Goal: Task Accomplishment & Management: Use online tool/utility

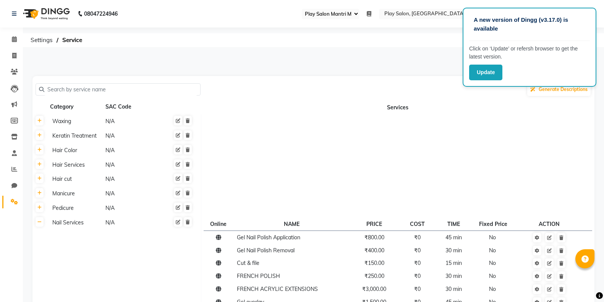
select select "89"
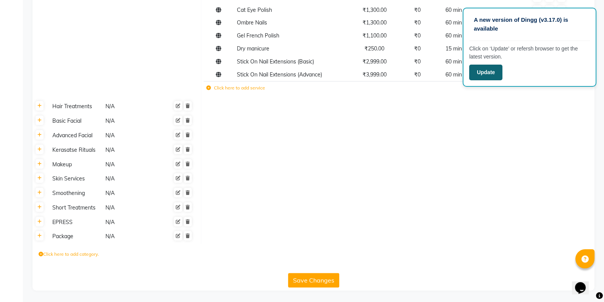
click at [481, 75] on button "Update" at bounding box center [486, 73] width 33 height 16
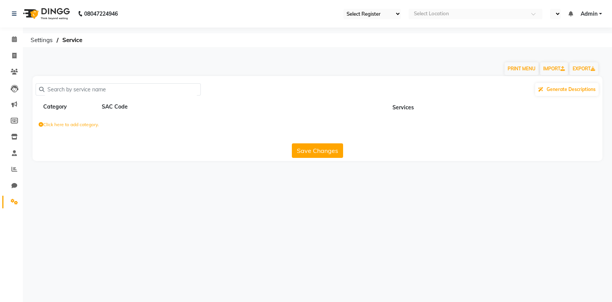
select select "94"
select select "en"
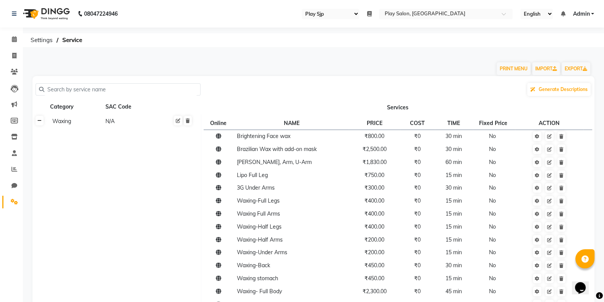
click at [36, 122] on link at bounding box center [40, 121] width 8 height 10
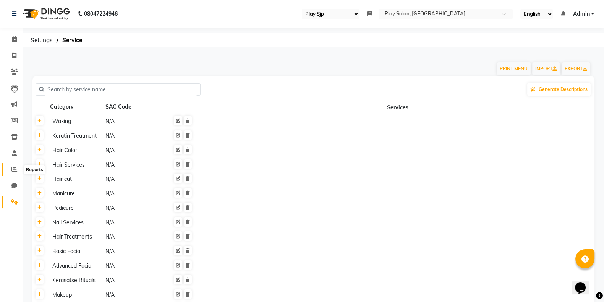
click at [13, 168] on icon at bounding box center [14, 169] width 6 height 6
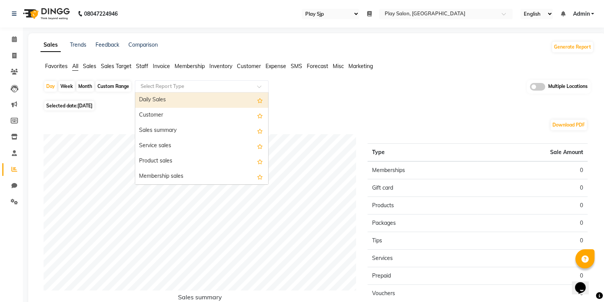
click at [175, 88] on input "text" at bounding box center [194, 87] width 110 height 8
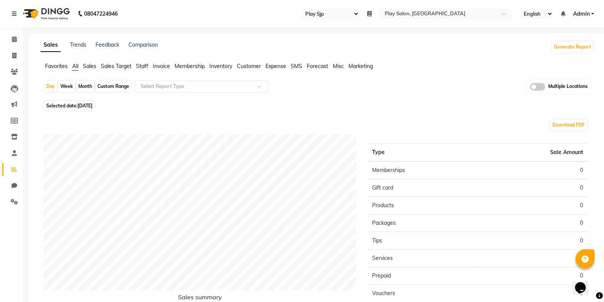
click at [252, 67] on span "Customer" at bounding box center [249, 66] width 24 height 7
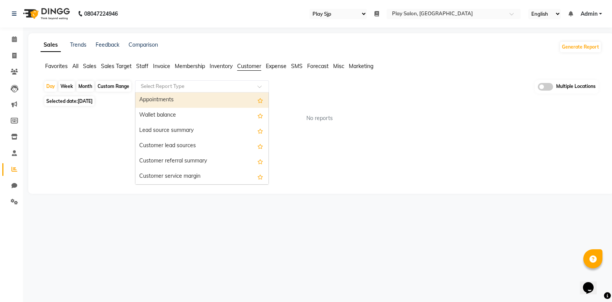
click at [201, 87] on input "text" at bounding box center [194, 87] width 110 height 8
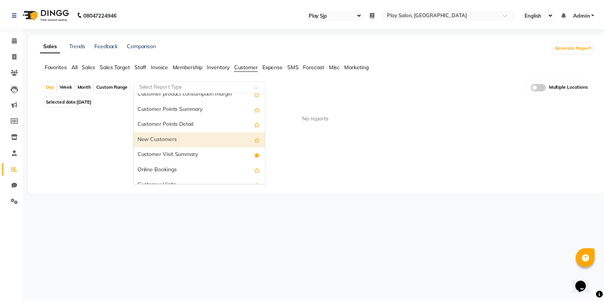
scroll to position [99, 0]
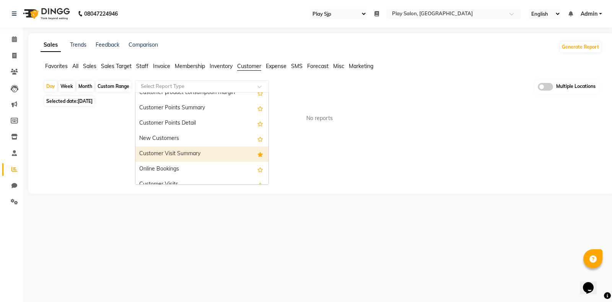
click at [185, 155] on div "Customer Visit Summary" at bounding box center [201, 153] width 133 height 15
select select "full_report"
select select "csv"
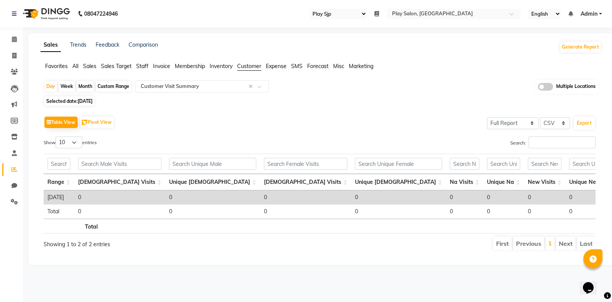
click at [87, 83] on div "Month" at bounding box center [85, 86] width 18 height 11
select select "9"
select select "2025"
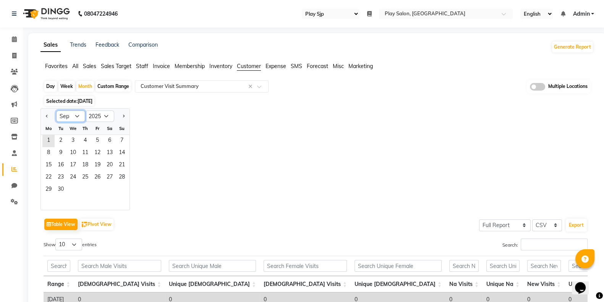
click at [63, 116] on select "Jan Feb Mar Apr May Jun [DATE] Aug Sep Oct Nov Dec" at bounding box center [70, 115] width 29 height 11
select select "8"
click at [56, 110] on select "Jan Feb Mar Apr May Jun [DATE] Aug Sep Oct Nov Dec" at bounding box center [70, 115] width 29 height 11
click at [193, 148] on div "Jan Feb Mar Apr May Jun [DATE] Aug Sep Oct Nov [DATE] 2016 2017 2018 2019 2020 …" at bounding box center [318, 159] width 554 height 102
click at [97, 139] on span "1" at bounding box center [97, 141] width 12 height 12
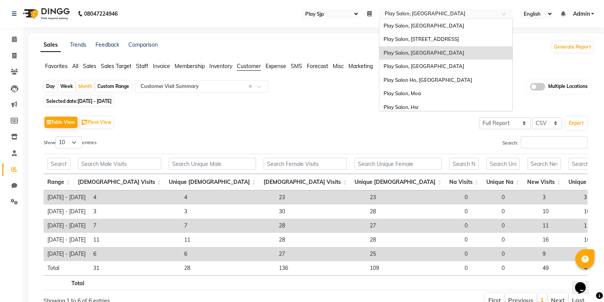
click at [426, 15] on input "text" at bounding box center [438, 15] width 111 height 8
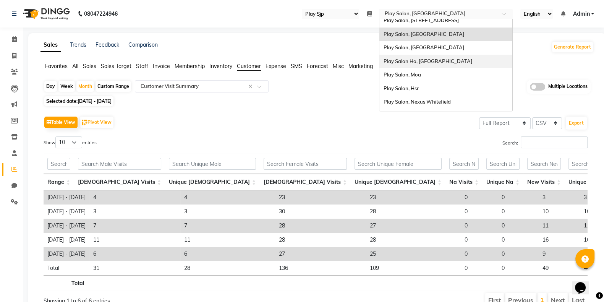
scroll to position [0, 0]
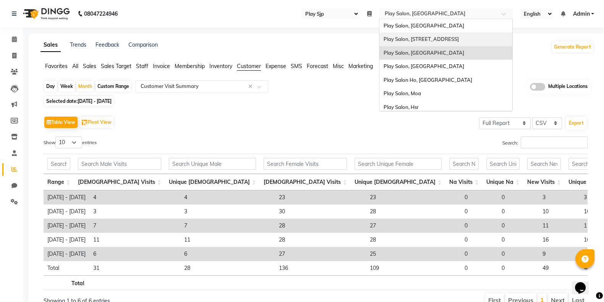
click at [416, 40] on span "Play Salon, [STREET_ADDRESS]" at bounding box center [420, 39] width 75 height 6
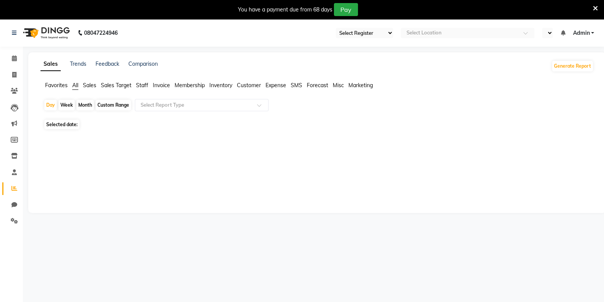
select select "94"
select select "en"
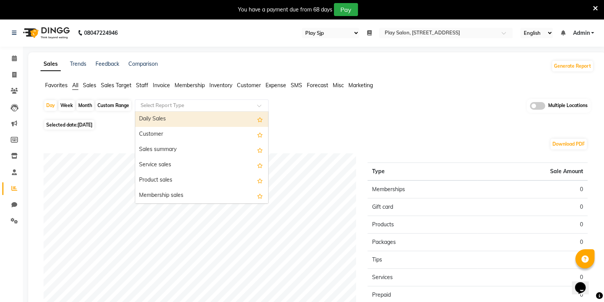
click at [167, 104] on input "text" at bounding box center [194, 106] width 110 height 8
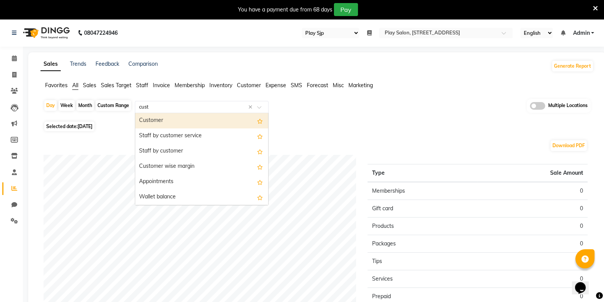
type input "custo"
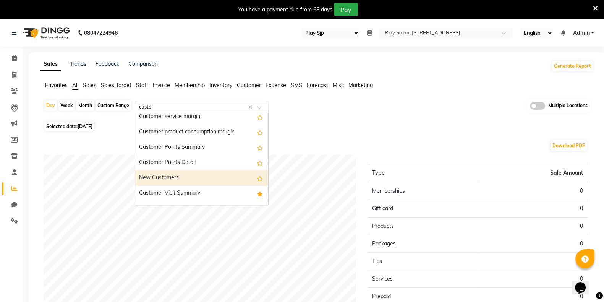
scroll to position [161, 0]
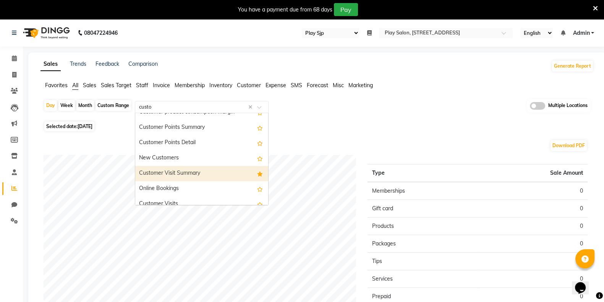
click at [189, 172] on div "Customer Visit Summary" at bounding box center [201, 173] width 133 height 15
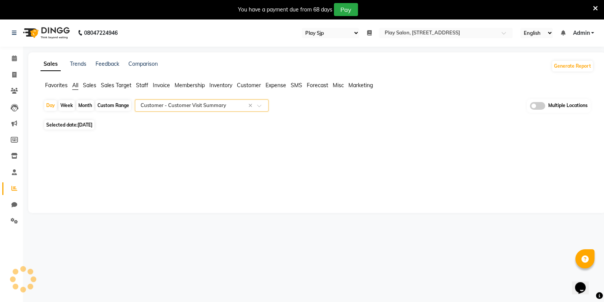
select select "full_report"
select select "csv"
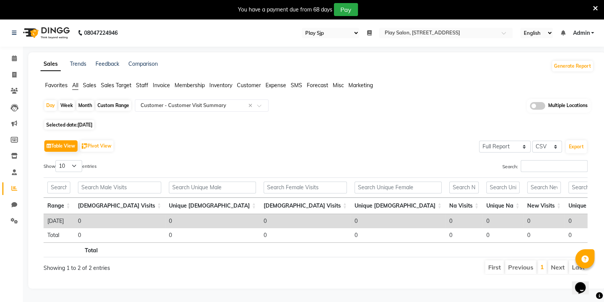
click at [85, 104] on div "Month" at bounding box center [85, 105] width 18 height 11
select select "9"
select select "2025"
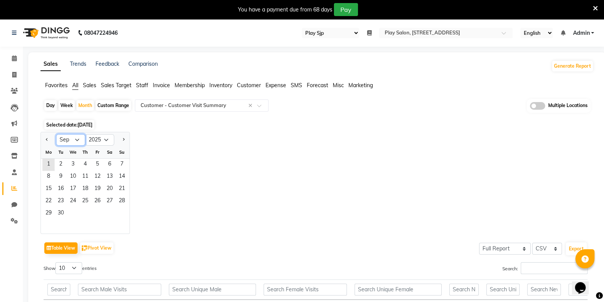
click at [68, 141] on select "Jan Feb Mar Apr May Jun [DATE] Aug Sep Oct Nov Dec" at bounding box center [70, 139] width 29 height 11
select select "8"
click at [56, 134] on select "Jan Feb Mar Apr May Jun [DATE] Aug Sep Oct Nov Dec" at bounding box center [70, 139] width 29 height 11
click at [122, 211] on span "31" at bounding box center [122, 214] width 12 height 12
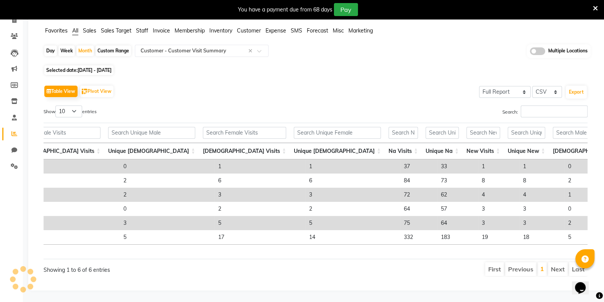
scroll to position [0, 0]
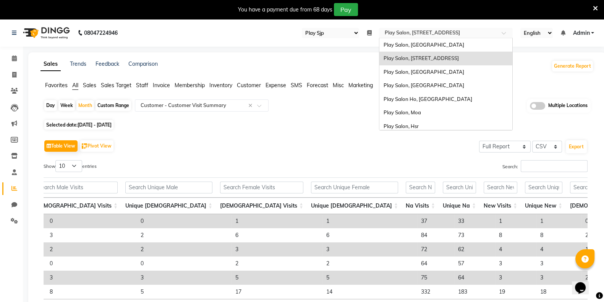
click at [426, 28] on div "Select Location × Play Salon, 77 East" at bounding box center [446, 33] width 134 height 10
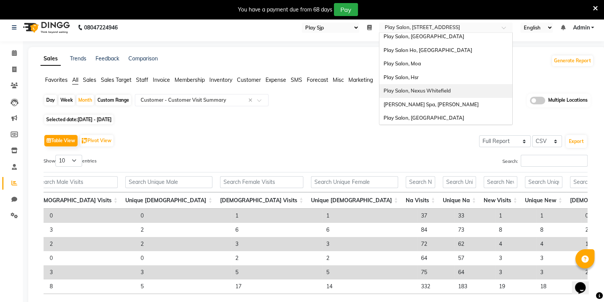
click at [438, 88] on span "Play Salon, Nexus Whitefield" at bounding box center [416, 91] width 67 height 6
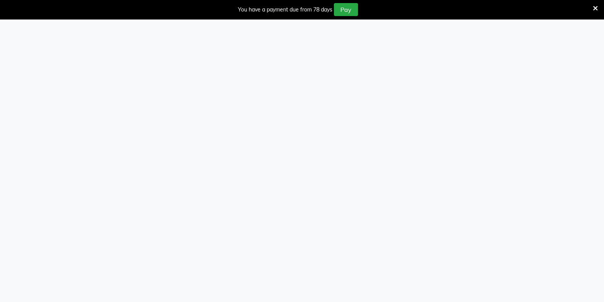
select select "94"
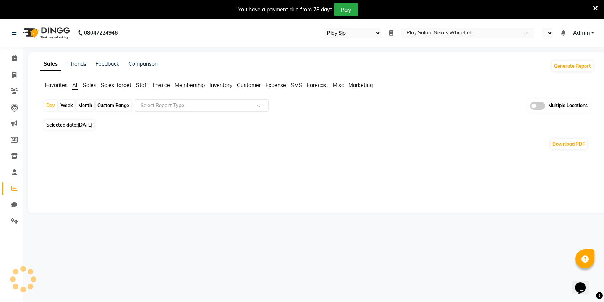
select select "en"
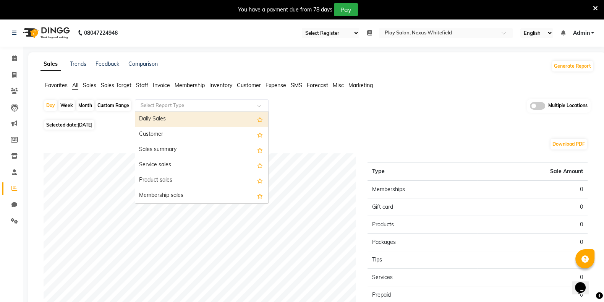
click at [192, 102] on input "text" at bounding box center [194, 106] width 110 height 8
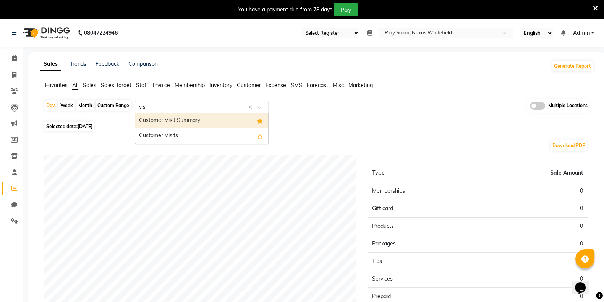
type input "visi"
click at [189, 119] on div "Customer Visit Summary" at bounding box center [201, 120] width 133 height 15
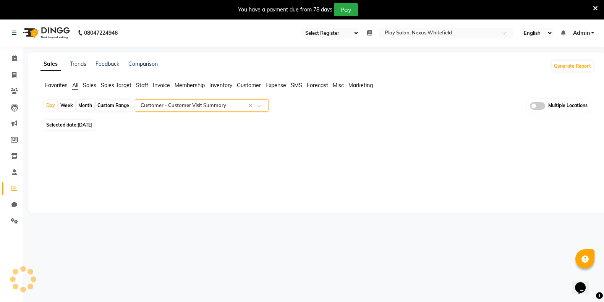
select select "full_report"
select select "csv"
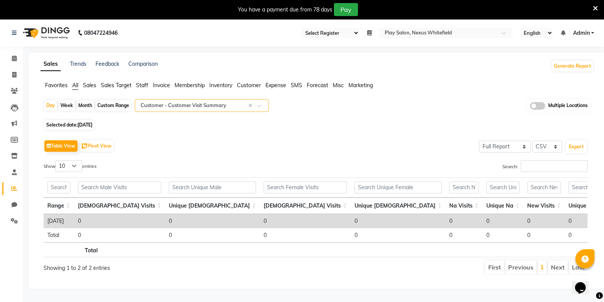
click at [84, 124] on span "[DATE]" at bounding box center [85, 125] width 15 height 6
select select "9"
select select "2025"
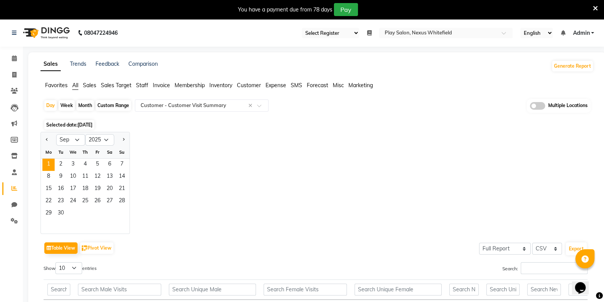
click at [88, 107] on div "Month" at bounding box center [85, 105] width 18 height 11
select select "9"
select select "2025"
click at [93, 127] on span "[DATE]" at bounding box center [85, 125] width 15 height 6
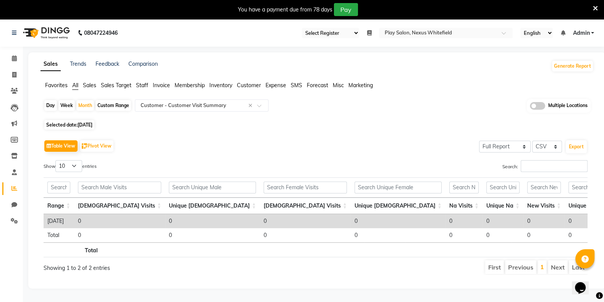
click at [90, 130] on div "Day Week Month Custom Range Select Report Type × Customer - Customer Visit Summ…" at bounding box center [318, 190] width 554 height 182
click at [93, 127] on span "[DATE]" at bounding box center [85, 125] width 15 height 6
select select "9"
select select "2025"
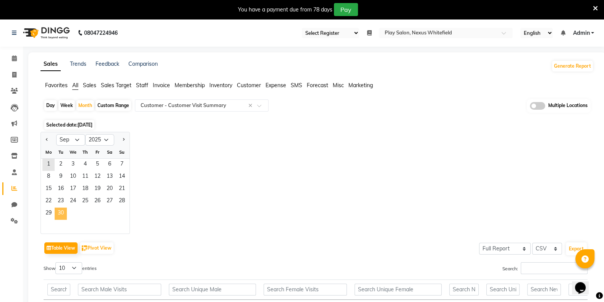
click at [59, 216] on span "30" at bounding box center [61, 214] width 12 height 12
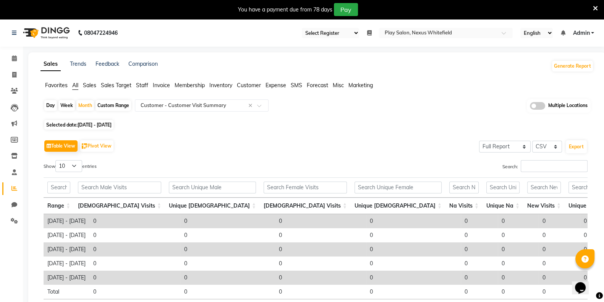
click at [100, 123] on span "01-09-2025 - 30-09-2025" at bounding box center [95, 125] width 34 height 6
select select "9"
select select "2025"
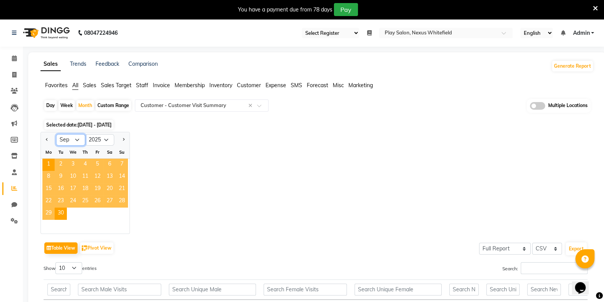
click at [66, 138] on select "Jan Feb Mar Apr May Jun [DATE] Aug Sep Oct Nov Dec" at bounding box center [70, 139] width 29 height 11
select select "8"
click at [56, 134] on select "Jan Feb Mar Apr May Jun [DATE] Aug Sep Oct Nov Dec" at bounding box center [70, 139] width 29 height 11
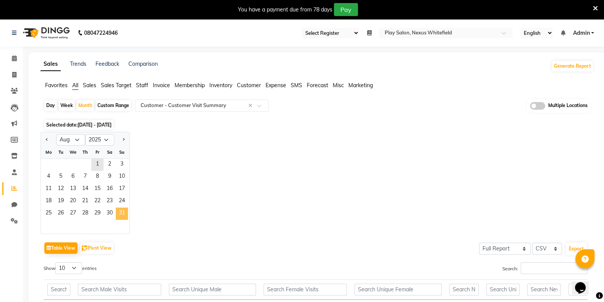
click at [124, 210] on span "31" at bounding box center [122, 214] width 12 height 12
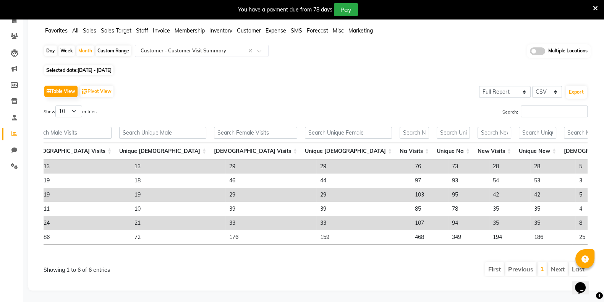
scroll to position [0, 51]
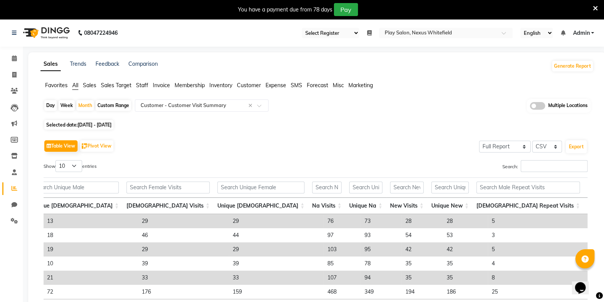
click at [594, 8] on icon at bounding box center [595, 8] width 5 height 7
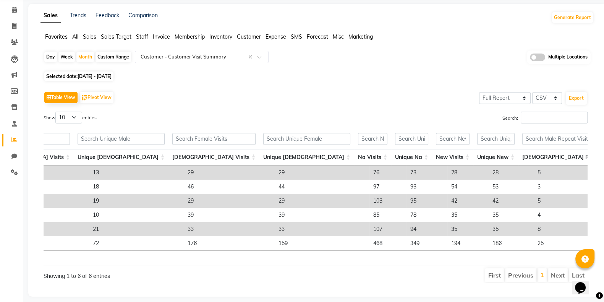
scroll to position [49, 0]
